Goal: Task Accomplishment & Management: Complete application form

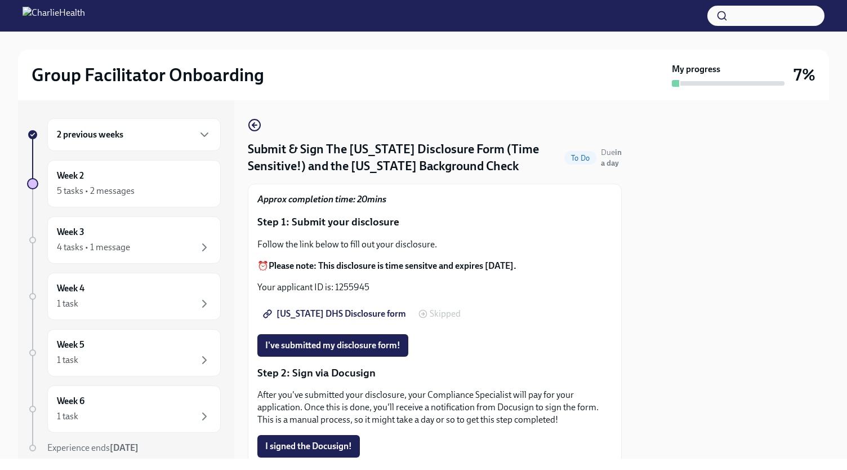
click at [321, 311] on span "[US_STATE] DHS Disclosure form" at bounding box center [335, 313] width 141 height 11
drag, startPoint x: 371, startPoint y: 283, endPoint x: 334, endPoint y: 289, distance: 38.2
click at [334, 289] on p "Your applicant ID is: 1255945" at bounding box center [434, 287] width 355 height 12
copy p "1255945"
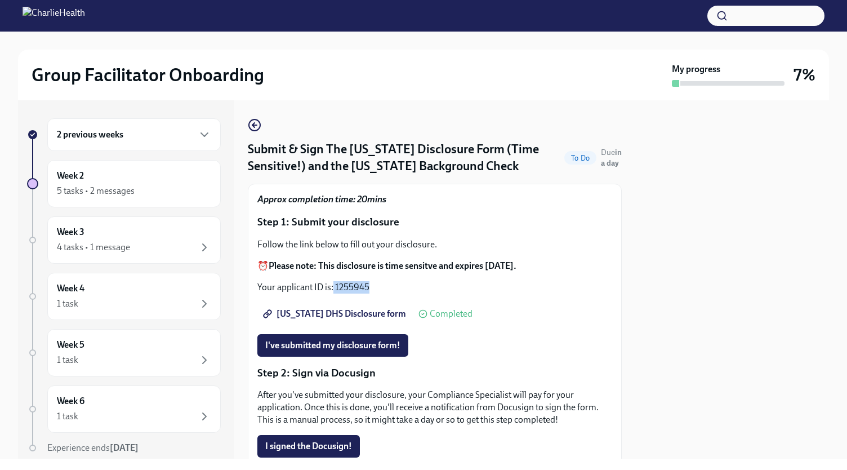
click at [299, 316] on span "[US_STATE] DHS Disclosure form" at bounding box center [335, 313] width 141 height 11
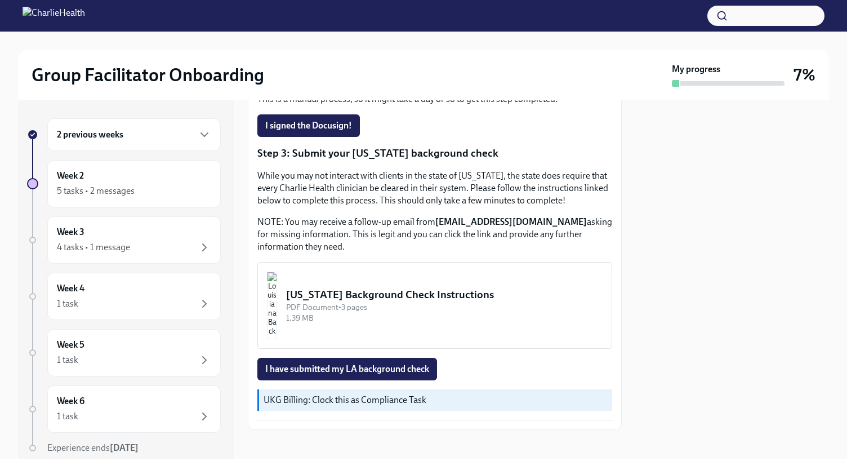
scroll to position [327, 0]
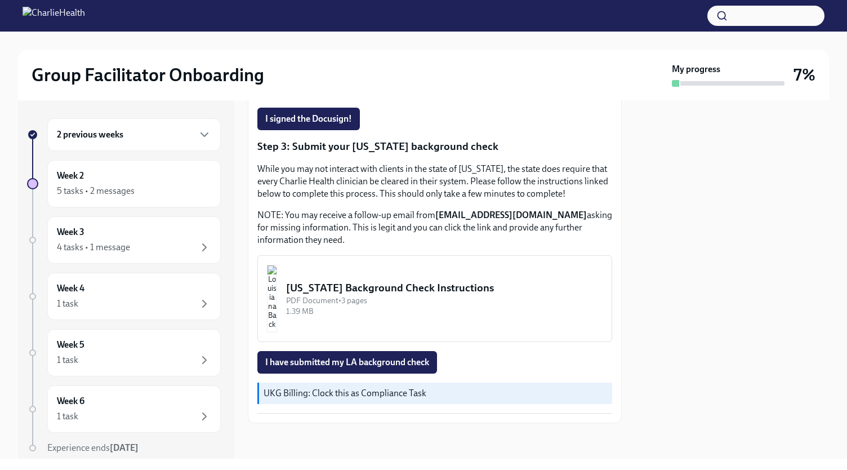
click at [277, 292] on img "button" at bounding box center [272, 299] width 10 height 68
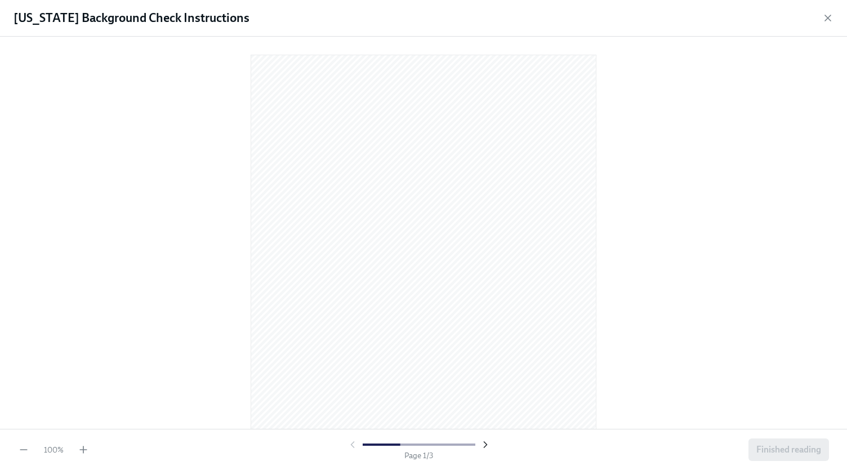
click at [487, 450] on icon "button" at bounding box center [485, 444] width 11 height 11
drag, startPoint x: 487, startPoint y: 450, endPoint x: 477, endPoint y: 449, distance: 10.2
click at [477, 449] on div at bounding box center [419, 444] width 144 height 11
click at [484, 445] on icon "button" at bounding box center [485, 444] width 11 height 11
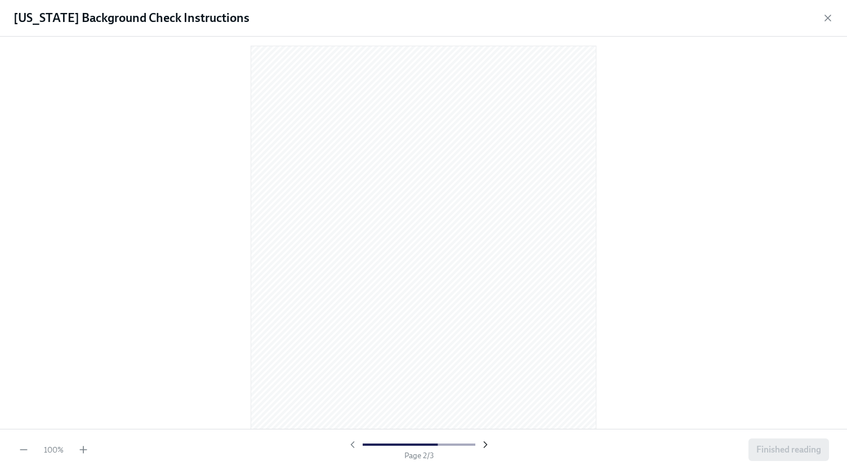
scroll to position [465, 0]
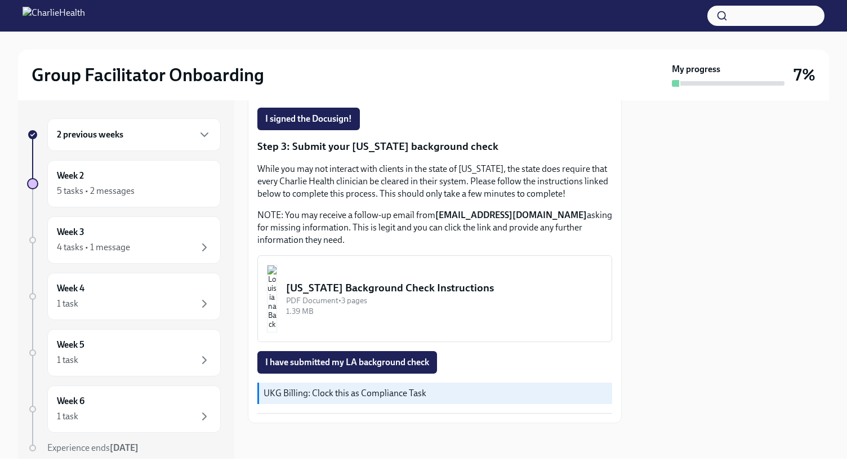
scroll to position [325, 0]
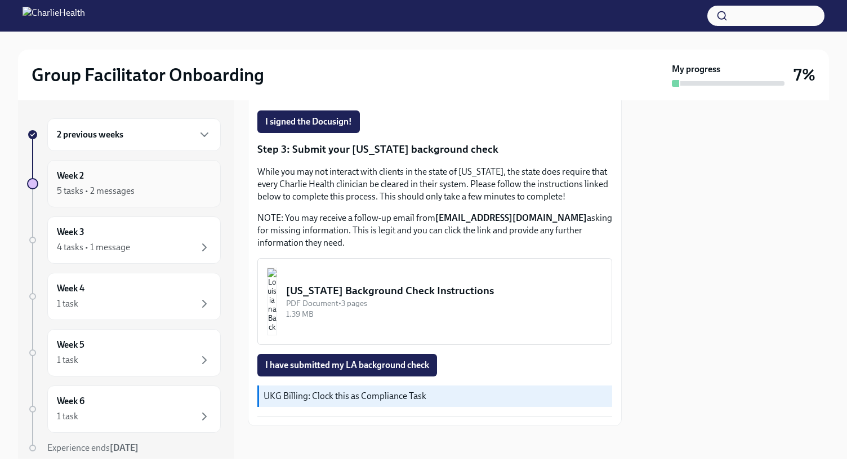
click at [74, 187] on div "5 tasks • 2 messages" at bounding box center [96, 191] width 78 height 12
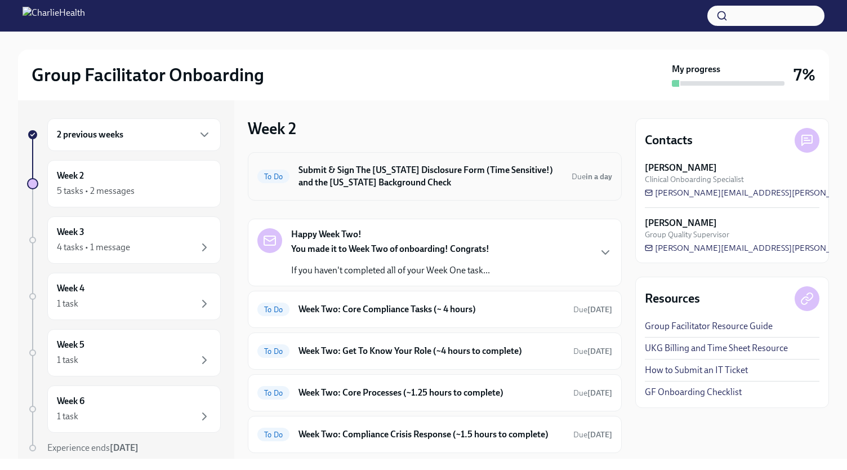
click at [382, 181] on h6 "Submit & Sign The [US_STATE] Disclosure Form (Time Sensitive!) and the [US_STAT…" at bounding box center [431, 176] width 264 height 25
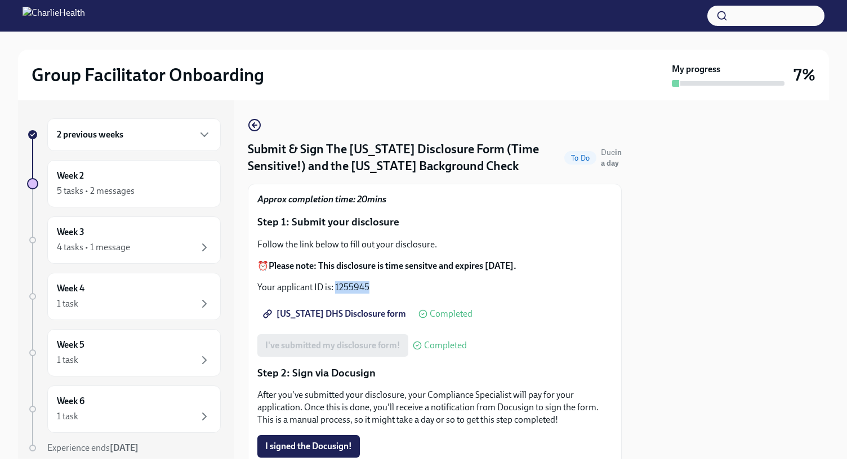
drag, startPoint x: 371, startPoint y: 288, endPoint x: 335, endPoint y: 280, distance: 36.9
click at [335, 280] on div "Follow the link below to fill out your disclosure. ⏰ Please note: This disclosu…" at bounding box center [434, 265] width 355 height 55
click at [339, 282] on p "Your applicant ID is: 1255945" at bounding box center [434, 287] width 355 height 12
drag, startPoint x: 375, startPoint y: 286, endPoint x: 335, endPoint y: 283, distance: 40.1
click at [335, 283] on p "Your applicant ID is: 1255945" at bounding box center [434, 287] width 355 height 12
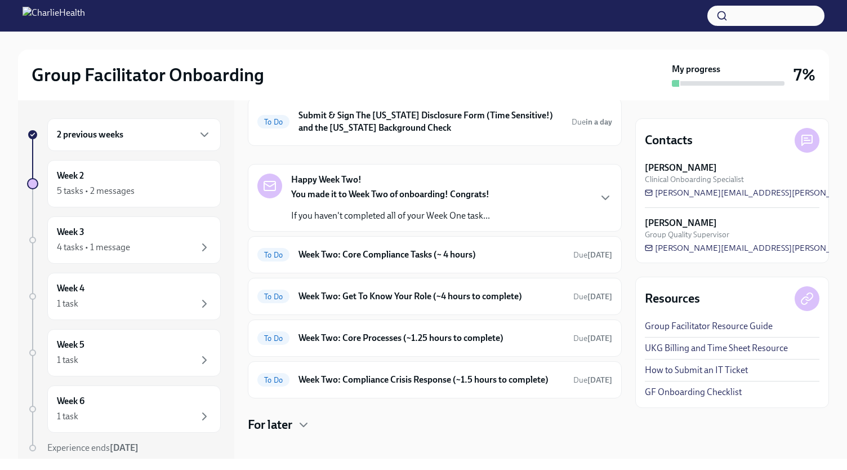
scroll to position [60, 0]
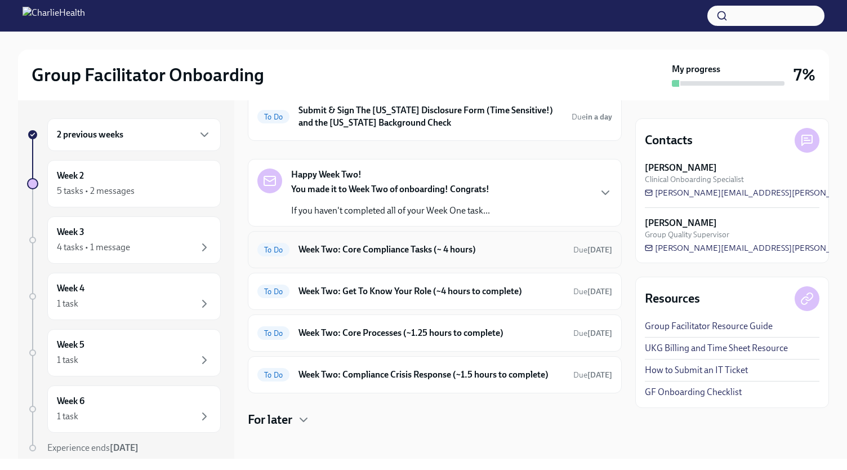
click at [335, 254] on div "To Do Week Two: Core Compliance Tasks (~ 4 hours) Due in 6 days" at bounding box center [434, 250] width 355 height 18
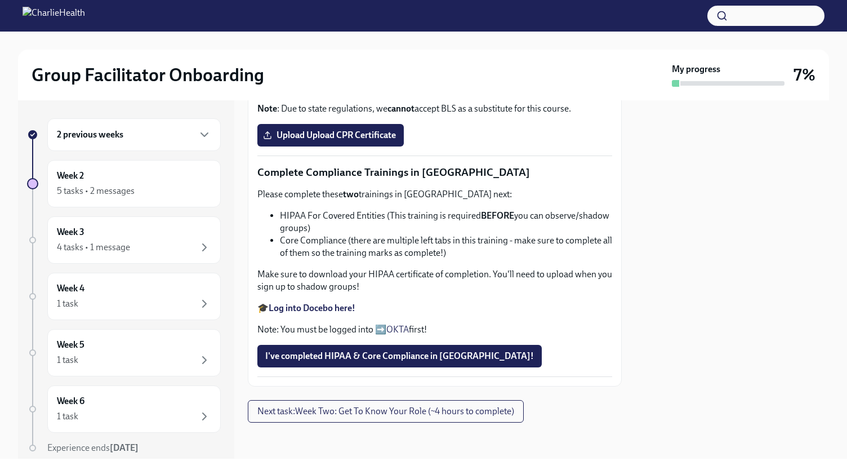
scroll to position [423, 0]
click at [308, 141] on span "Upload Upload CPR Certificate" at bounding box center [330, 135] width 131 height 11
click at [0, 0] on input "Upload Upload CPR Certificate" at bounding box center [0, 0] width 0 height 0
drag, startPoint x: 274, startPoint y: 216, endPoint x: 384, endPoint y: 217, distance: 110.4
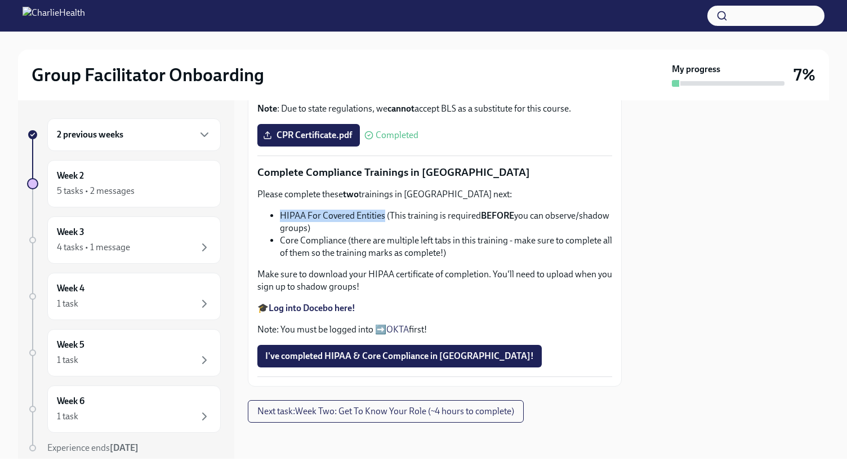
click at [384, 217] on li "HIPAA For Covered Entities (This training is required BEFORE you can observe/sh…" at bounding box center [446, 222] width 332 height 25
copy li "HIPAA For Covered Entities"
click at [318, 308] on strong "Log into Docebo here!" at bounding box center [312, 308] width 87 height 11
